Goal: Information Seeking & Learning: Compare options

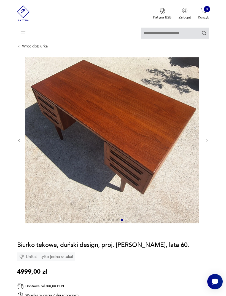
click at [20, 143] on icon "button" at bounding box center [19, 141] width 4 height 4
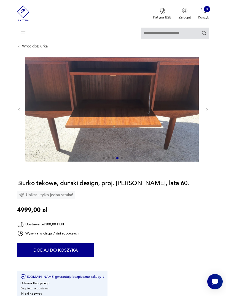
click at [18, 112] on icon "button" at bounding box center [19, 110] width 4 height 4
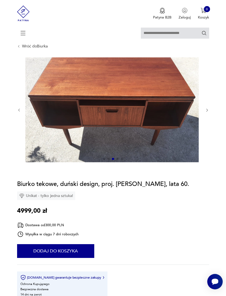
click at [15, 115] on section "Opis produktu Biurko z drewna tekowego zaprojektowane przez [PERSON_NAME], lata…" at bounding box center [113, 264] width 226 height 414
click at [20, 112] on icon "button" at bounding box center [19, 110] width 4 height 4
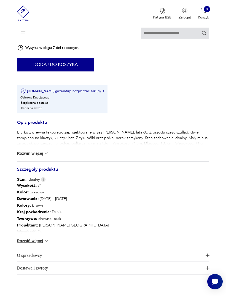
scroll to position [223, 0]
click at [40, 156] on button "Rozwiń więcej" at bounding box center [33, 154] width 32 height 6
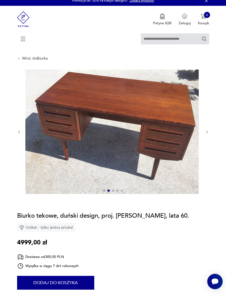
scroll to position [0, 0]
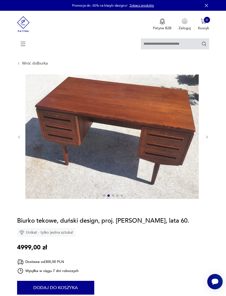
click at [209, 139] on icon "button" at bounding box center [207, 137] width 4 height 4
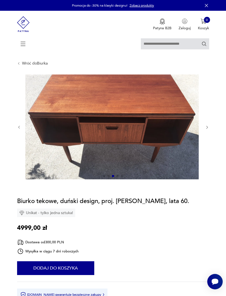
click at [207, 141] on div at bounding box center [113, 126] width 192 height 105
click at [205, 129] on button "button" at bounding box center [207, 127] width 4 height 4
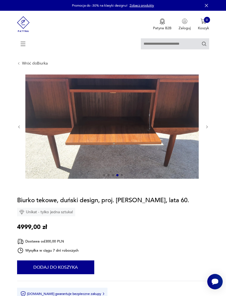
click at [208, 129] on icon "button" at bounding box center [207, 127] width 4 height 4
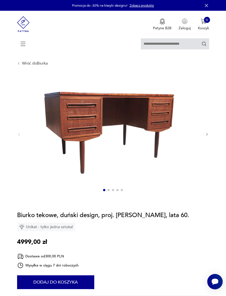
click at [25, 66] on link "Wróć do Biurka" at bounding box center [35, 63] width 26 height 4
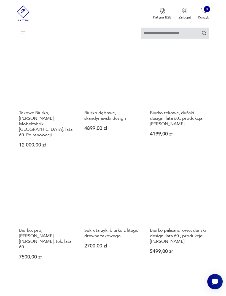
scroll to position [510, 0]
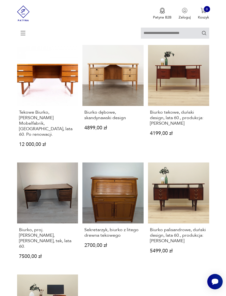
click at [42, 115] on link "Tekowe Biurko, [PERSON_NAME] Mobelfabrik, [GEOGRAPHIC_DATA], lata 60. Po renowa…" at bounding box center [47, 100] width 61 height 110
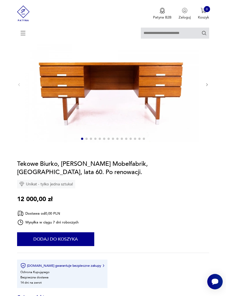
click at [209, 87] on icon "button" at bounding box center [207, 85] width 4 height 4
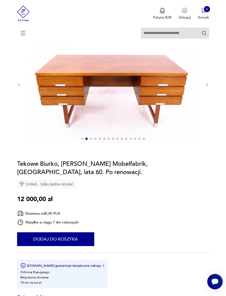
click at [205, 87] on icon "button" at bounding box center [207, 85] width 4 height 4
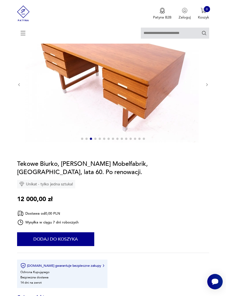
click at [205, 87] on icon "button" at bounding box center [207, 85] width 4 height 4
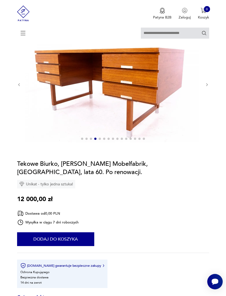
click at [204, 92] on div at bounding box center [113, 84] width 192 height 116
click at [207, 87] on icon "button" at bounding box center [207, 85] width 4 height 4
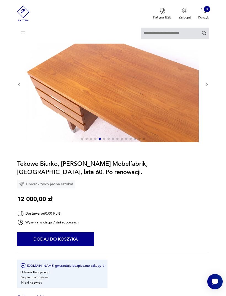
click at [207, 86] on icon "button" at bounding box center [206, 84] width 1 height 3
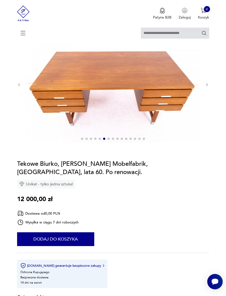
click at [205, 87] on icon "button" at bounding box center [207, 85] width 4 height 4
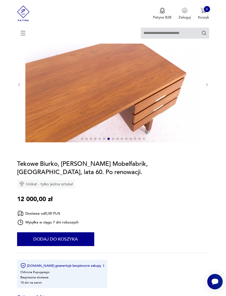
click at [207, 87] on icon "button" at bounding box center [207, 85] width 4 height 4
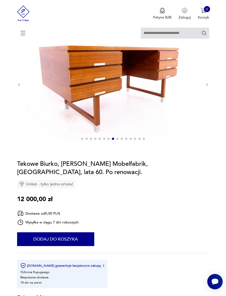
click at [206, 86] on button "button" at bounding box center [207, 84] width 4 height 4
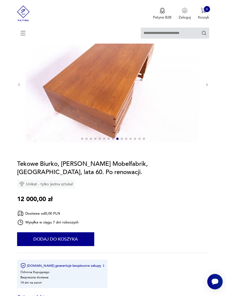
click at [205, 87] on icon "button" at bounding box center [207, 85] width 4 height 4
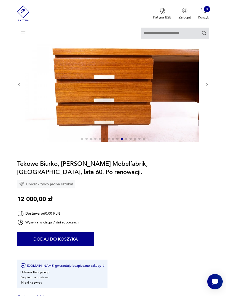
click at [207, 87] on icon "button" at bounding box center [207, 85] width 4 height 4
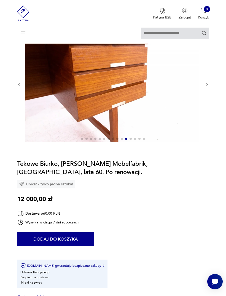
click at [205, 87] on icon "button" at bounding box center [207, 85] width 4 height 4
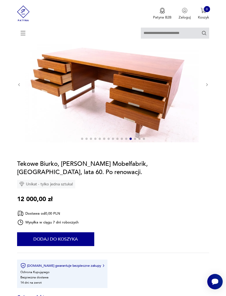
click at [209, 87] on icon "button" at bounding box center [207, 85] width 4 height 4
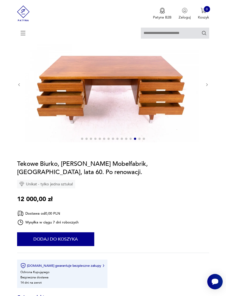
click at [207, 87] on icon "button" at bounding box center [207, 85] width 4 height 4
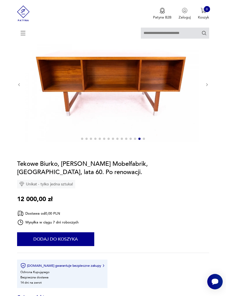
click at [207, 87] on icon "button" at bounding box center [207, 85] width 4 height 4
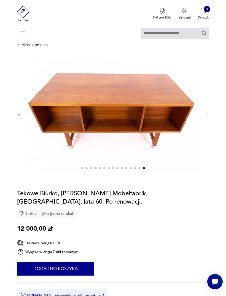
scroll to position [0, 0]
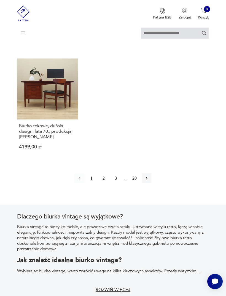
scroll to position [743, 0]
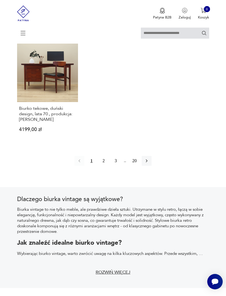
click at [105, 166] on button "2" at bounding box center [104, 161] width 10 height 10
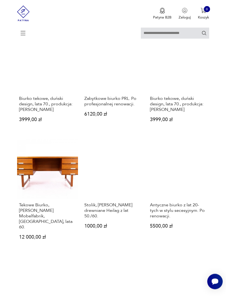
scroll to position [165, 0]
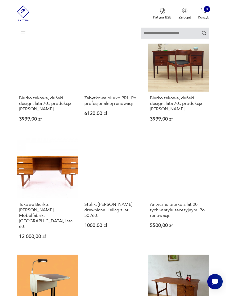
click at [118, 106] on h3 "Zabytkowe biurko PRL. Po profesjonalnej renowacji." at bounding box center [112, 100] width 57 height 11
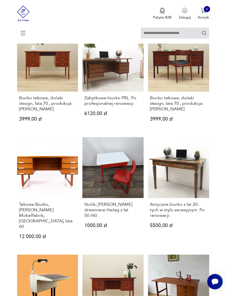
scroll to position [50, 0]
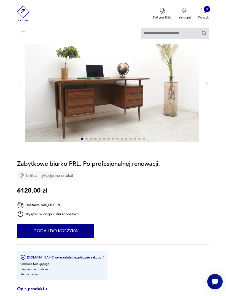
click at [205, 86] on icon "button" at bounding box center [207, 84] width 4 height 4
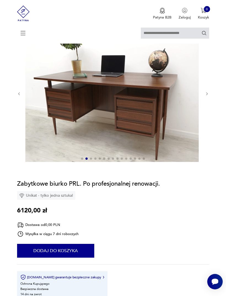
click at [206, 95] on icon "button" at bounding box center [206, 93] width 1 height 3
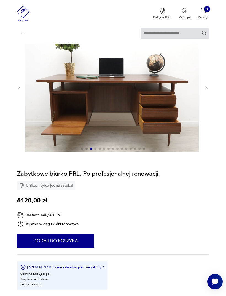
click at [207, 91] on icon "button" at bounding box center [207, 89] width 4 height 4
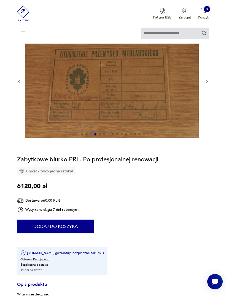
click at [208, 83] on button "button" at bounding box center [207, 81] width 4 height 4
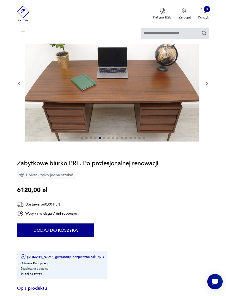
click at [210, 87] on section "Opis produktu Witam serdecznie. W tej ofercie chcielibyśmy przedstawić Państwu …" at bounding box center [113, 251] width 226 height 453
click at [208, 86] on icon "button" at bounding box center [207, 84] width 4 height 4
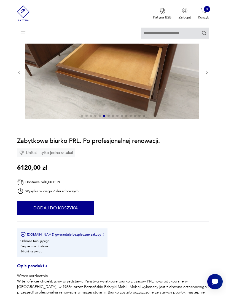
click at [209, 85] on div at bounding box center [113, 72] width 192 height 95
click at [207, 74] on icon "button" at bounding box center [207, 72] width 4 height 4
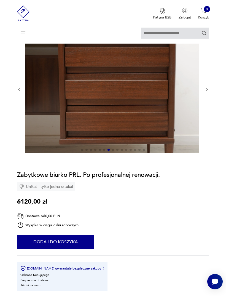
click at [208, 81] on div at bounding box center [113, 89] width 192 height 129
click at [208, 91] on icon "button" at bounding box center [207, 89] width 4 height 4
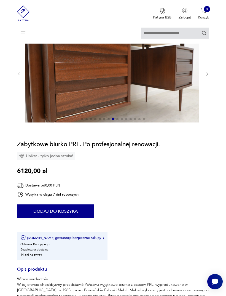
click at [209, 76] on icon "button" at bounding box center [207, 74] width 4 height 4
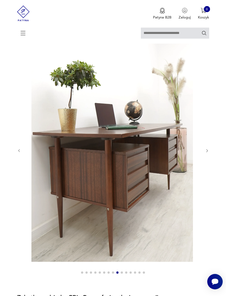
click at [206, 153] on icon "button" at bounding box center [207, 150] width 4 height 4
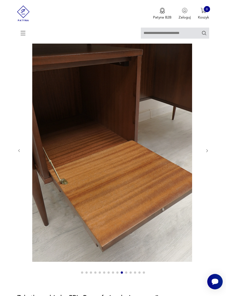
click at [207, 153] on icon "button" at bounding box center [207, 150] width 4 height 4
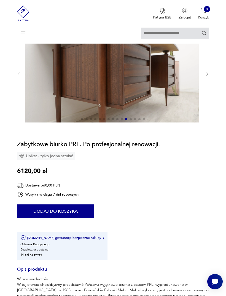
click at [208, 76] on icon "button" at bounding box center [207, 74] width 4 height 4
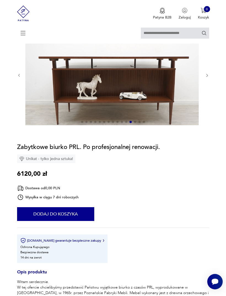
click at [206, 77] on icon "button" at bounding box center [207, 75] width 4 height 4
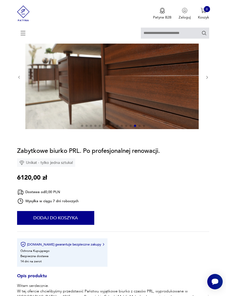
click at [15, 85] on section "Opis produktu Witam serdecznie. W tej ofercie chcielibyśmy przedstawić Państwu …" at bounding box center [113, 245] width 226 height 441
click at [20, 79] on icon "button" at bounding box center [19, 77] width 4 height 4
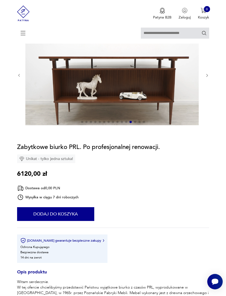
click at [208, 77] on icon "button" at bounding box center [207, 75] width 4 height 4
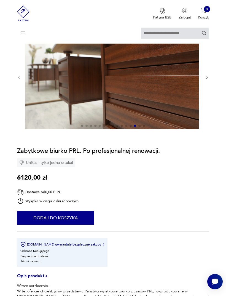
click at [207, 79] on icon "button" at bounding box center [207, 77] width 4 height 4
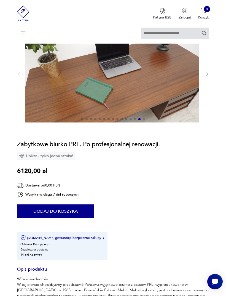
click at [209, 76] on icon "button" at bounding box center [207, 74] width 4 height 4
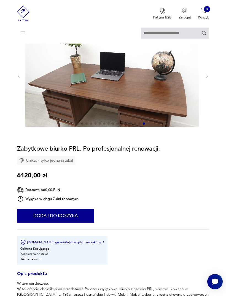
click at [209, 81] on section "Opis produktu Witam serdecznie. W tej ofercie chcielibyśmy przedstawić Państwu …" at bounding box center [113, 244] width 226 height 438
click at [210, 82] on section "Opis produktu Witam serdecznie. W tej ofercie chcielibyśmy przedstawić Państwu …" at bounding box center [113, 244] width 226 height 438
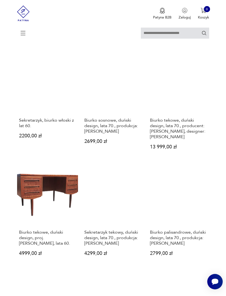
scroll to position [574, 0]
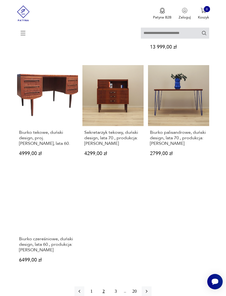
click at [30, 146] on h3 "Biurko tekowe, duński design, proj. [PERSON_NAME], lata 60." at bounding box center [47, 137] width 57 height 17
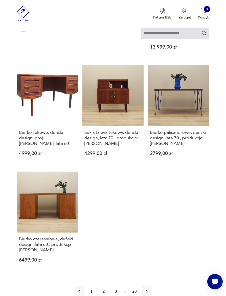
scroll to position [48, 0]
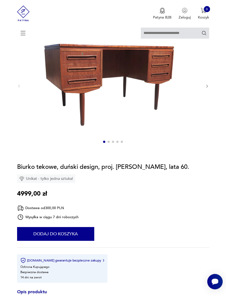
click at [207, 88] on icon "button" at bounding box center [206, 86] width 1 height 3
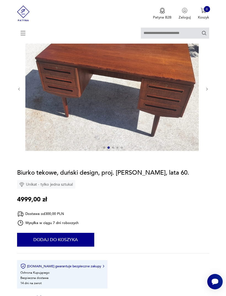
click at [208, 91] on icon "button" at bounding box center [207, 89] width 4 height 4
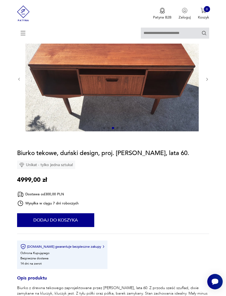
click at [205, 81] on icon "button" at bounding box center [207, 79] width 4 height 4
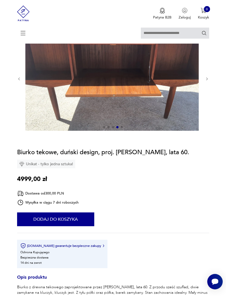
click at [209, 81] on button "button" at bounding box center [207, 79] width 4 height 4
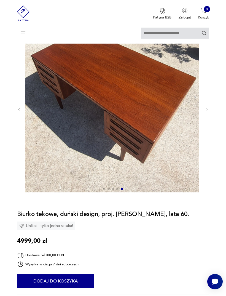
click at [209, 115] on section "Opis produktu Biurko z drewna tekowego zaprojektowane przez [PERSON_NAME], lata…" at bounding box center [113, 263] width 226 height 475
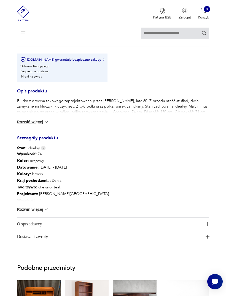
scroll to position [271, 0]
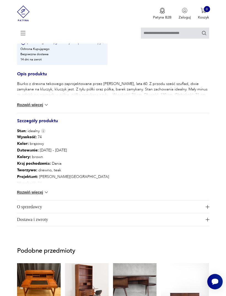
click at [35, 107] on button "Rozwiń więcej" at bounding box center [33, 105] width 32 height 6
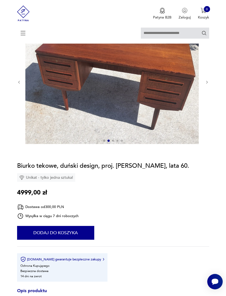
scroll to position [0, 0]
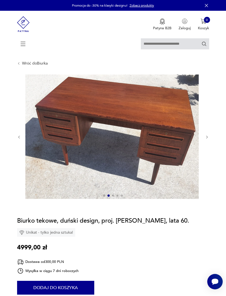
click at [208, 136] on div at bounding box center [113, 136] width 192 height 125
click at [205, 139] on icon "button" at bounding box center [207, 137] width 4 height 4
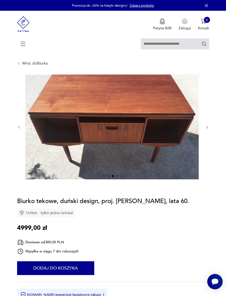
click at [206, 129] on icon "button" at bounding box center [207, 127] width 4 height 4
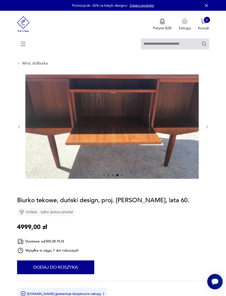
click at [208, 129] on icon "button" at bounding box center [207, 127] width 4 height 4
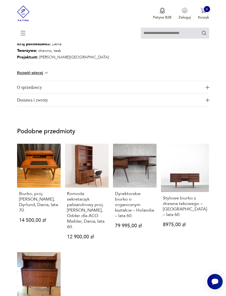
scroll to position [435, 0]
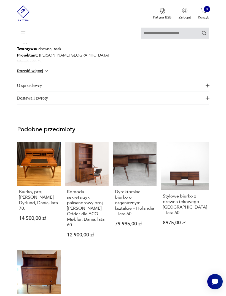
click at [35, 74] on button "Rozwiń więcej" at bounding box center [33, 71] width 32 height 6
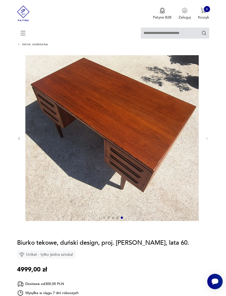
scroll to position [19, 0]
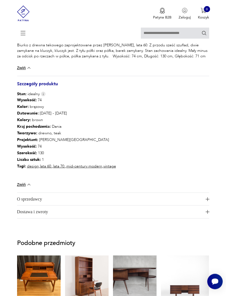
click at [22, 35] on icon at bounding box center [22, 32] width 19 height 19
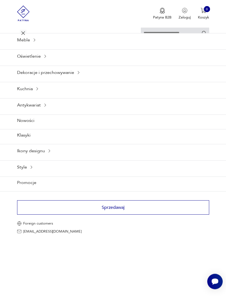
scroll to position [351, 0]
click at [24, 29] on icon at bounding box center [22, 32] width 19 height 19
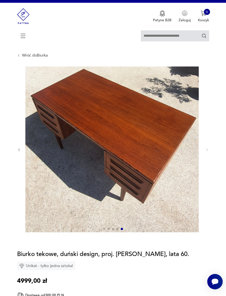
scroll to position [3, 0]
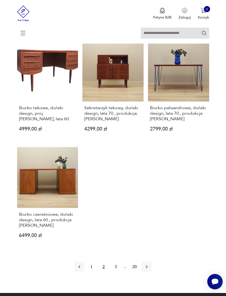
scroll to position [630, 0]
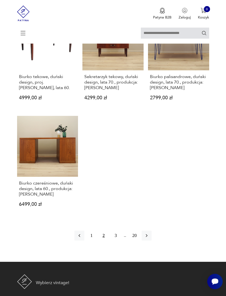
click at [116, 240] on button "3" at bounding box center [116, 236] width 10 height 10
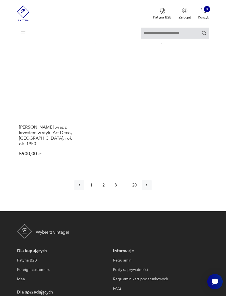
scroll to position [693, 0]
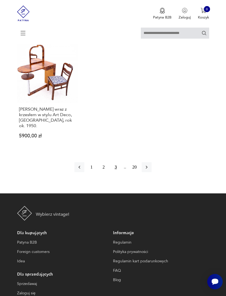
click at [149, 170] on icon "button" at bounding box center [147, 167] width 6 height 6
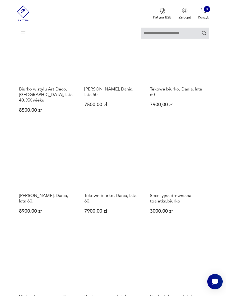
scroll to position [287, 0]
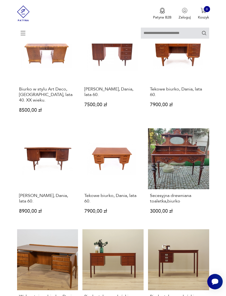
click at [190, 72] on link "Tekowe biurko, Dania, lata 60. 7900,00 zł" at bounding box center [178, 71] width 61 height 99
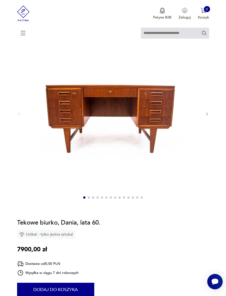
click at [208, 114] on div at bounding box center [113, 113] width 192 height 175
click at [208, 116] on icon "button" at bounding box center [207, 114] width 4 height 4
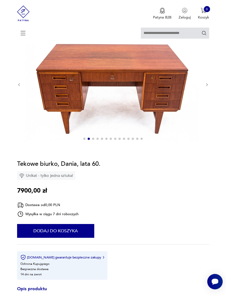
click at [208, 87] on icon "button" at bounding box center [207, 85] width 4 height 4
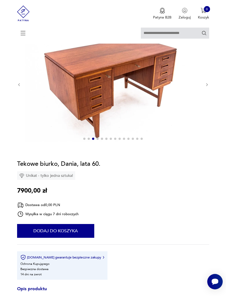
click at [209, 87] on icon "button" at bounding box center [207, 85] width 4 height 4
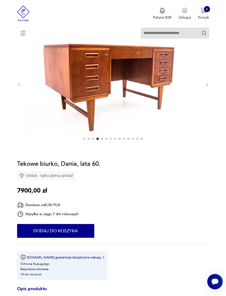
click at [205, 87] on icon "button" at bounding box center [207, 85] width 4 height 4
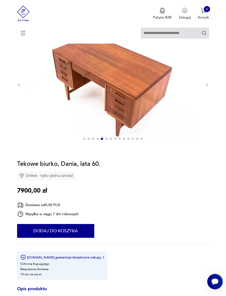
click at [209, 87] on icon "button" at bounding box center [207, 85] width 4 height 4
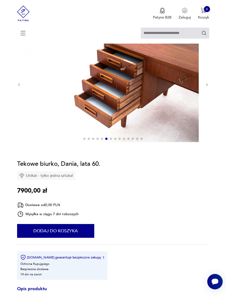
click at [207, 87] on icon "button" at bounding box center [207, 85] width 4 height 4
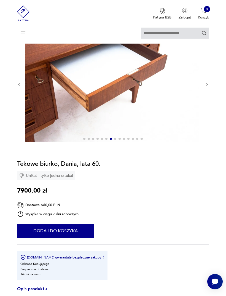
click at [208, 87] on icon "button" at bounding box center [207, 85] width 4 height 4
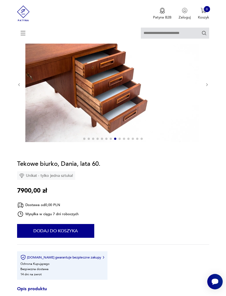
click at [206, 86] on icon "button" at bounding box center [206, 84] width 1 height 3
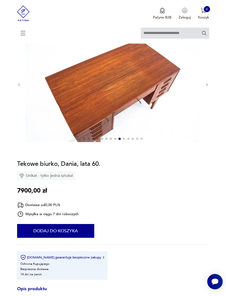
click at [208, 87] on icon "button" at bounding box center [207, 85] width 4 height 4
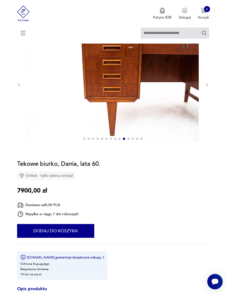
click at [208, 87] on icon "button" at bounding box center [207, 85] width 4 height 4
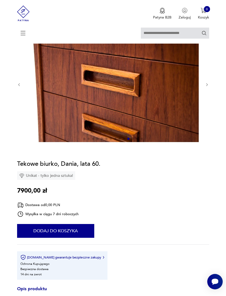
click at [208, 87] on icon "button" at bounding box center [207, 85] width 4 height 4
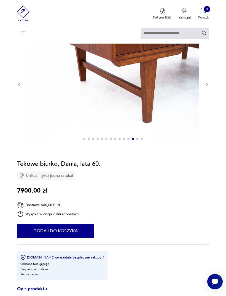
click at [207, 87] on icon "button" at bounding box center [207, 85] width 4 height 4
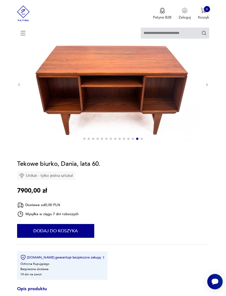
click at [208, 87] on icon "button" at bounding box center [207, 85] width 4 height 4
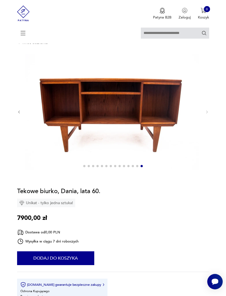
scroll to position [0, 0]
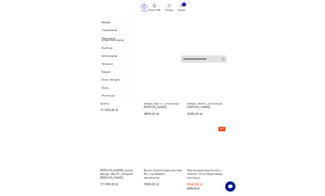
scroll to position [517, 0]
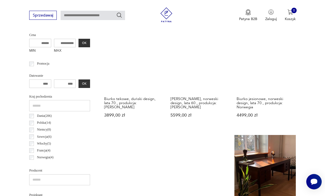
scroll to position [194, 0]
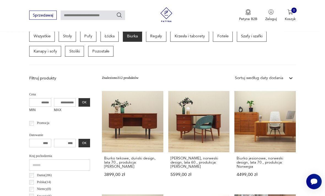
scroll to position [127, 0]
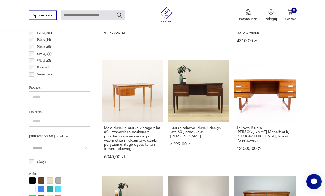
click at [71, 146] on input "search" at bounding box center [59, 149] width 61 height 10
type input "*******"
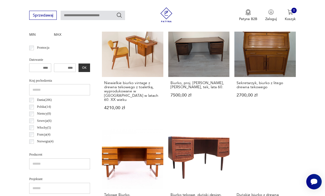
scroll to position [212, 0]
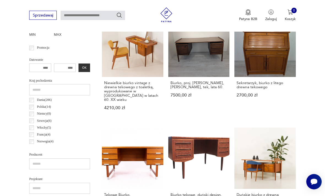
click at [226, 193] on h3 "Duńskie biurko z drewna tekowego, proj. przypisywany [PERSON_NAME], lata 60." at bounding box center [265, 199] width 57 height 13
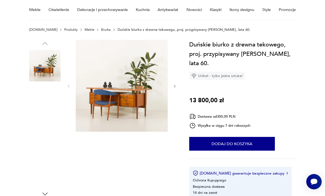
click at [140, 110] on img at bounding box center [122, 86] width 92 height 92
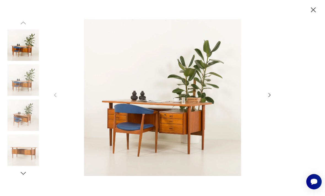
click at [226, 100] on div at bounding box center [162, 98] width 325 height 196
click at [226, 98] on icon "button" at bounding box center [270, 95] width 6 height 6
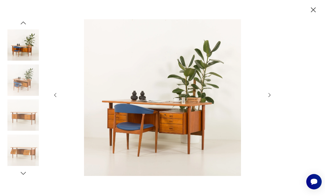
click at [226, 98] on icon "button" at bounding box center [270, 95] width 6 height 6
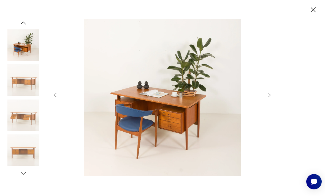
click at [226, 98] on icon "button" at bounding box center [270, 95] width 6 height 6
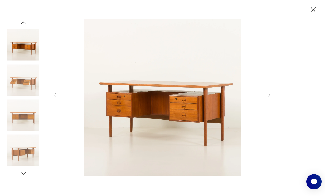
click at [226, 98] on icon "button" at bounding box center [270, 95] width 6 height 6
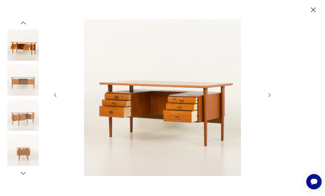
click at [226, 98] on icon "button" at bounding box center [270, 95] width 6 height 6
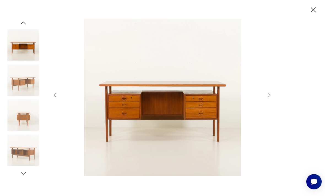
click at [226, 98] on icon "button" at bounding box center [270, 95] width 6 height 6
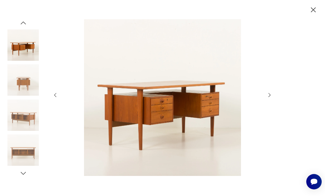
click at [226, 97] on icon "button" at bounding box center [270, 95] width 2 height 4
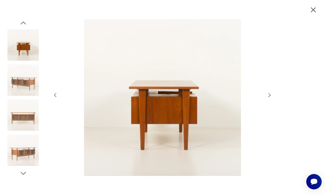
click at [226, 98] on icon "button" at bounding box center [270, 95] width 6 height 6
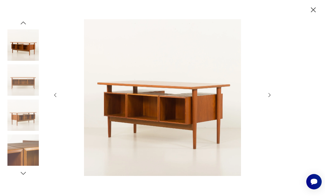
click at [226, 98] on icon "button" at bounding box center [270, 95] width 6 height 6
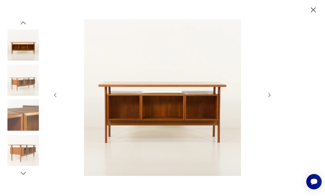
click at [226, 13] on icon "button" at bounding box center [313, 10] width 9 height 9
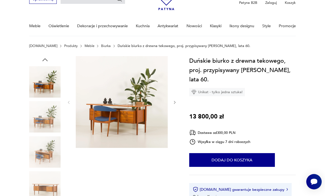
scroll to position [0, 0]
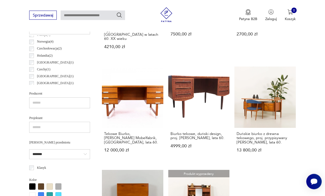
scroll to position [274, 0]
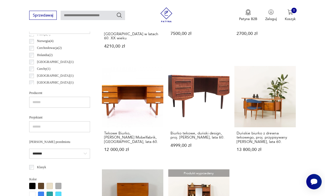
click at [70, 151] on input "*******" at bounding box center [59, 154] width 61 height 10
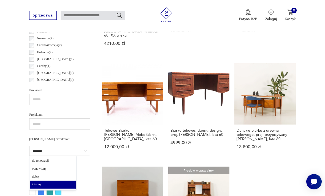
scroll to position [280, 0]
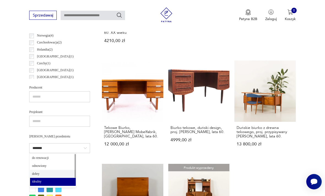
type input "*****"
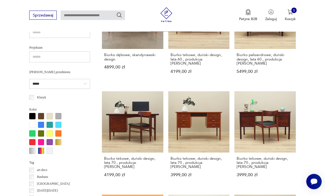
click at [69, 84] on input "*****" at bounding box center [59, 84] width 61 height 10
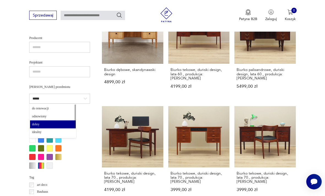
click at [74, 96] on input "*****" at bounding box center [59, 99] width 61 height 10
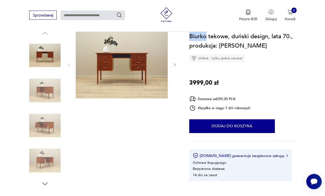
click at [175, 67] on button "button" at bounding box center [175, 65] width 4 height 5
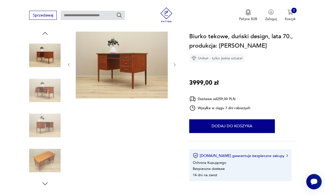
click at [174, 64] on icon "button" at bounding box center [175, 65] width 4 height 4
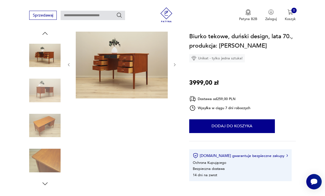
click at [177, 62] on button "button" at bounding box center [175, 64] width 4 height 5
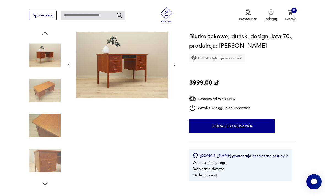
click at [175, 65] on icon "button" at bounding box center [175, 65] width 4 height 4
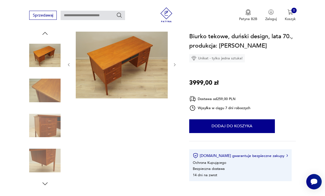
click at [177, 64] on icon "button" at bounding box center [175, 65] width 4 height 4
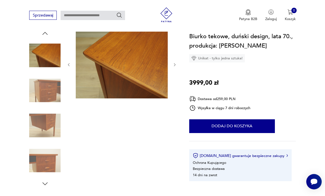
click at [176, 64] on icon "button" at bounding box center [175, 65] width 4 height 4
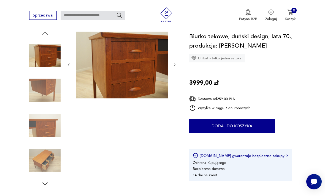
click at [174, 66] on icon "button" at bounding box center [175, 65] width 4 height 4
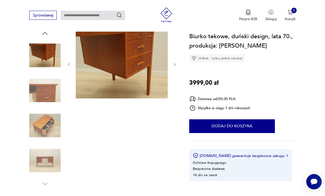
click at [176, 63] on icon "button" at bounding box center [175, 65] width 4 height 4
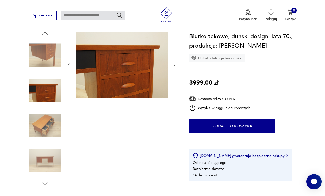
click at [176, 65] on icon "button" at bounding box center [175, 65] width 4 height 4
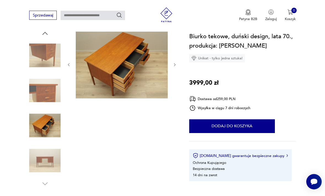
click at [176, 64] on icon "button" at bounding box center [175, 65] width 4 height 4
